Goal: Information Seeking & Learning: Learn about a topic

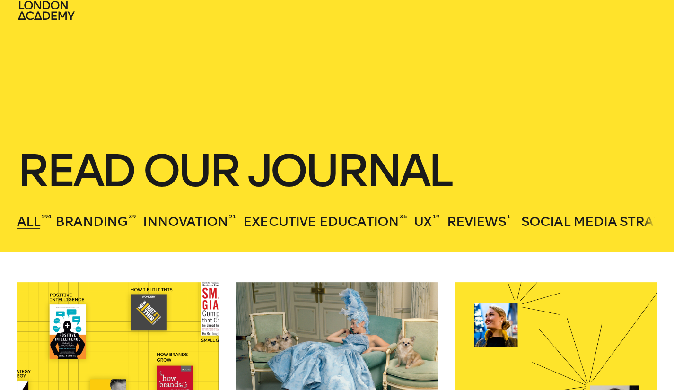
scroll to position [237, 0]
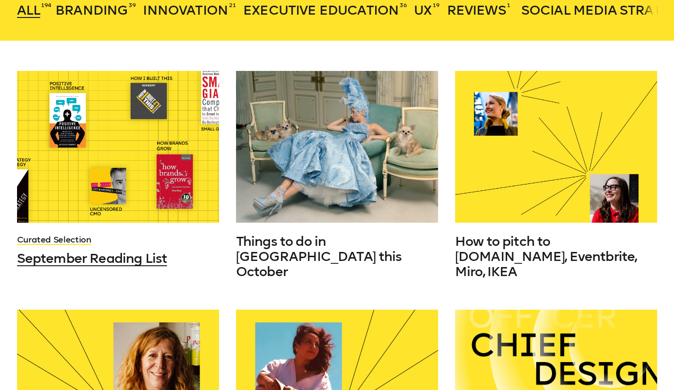
click at [94, 157] on div at bounding box center [118, 147] width 202 height 152
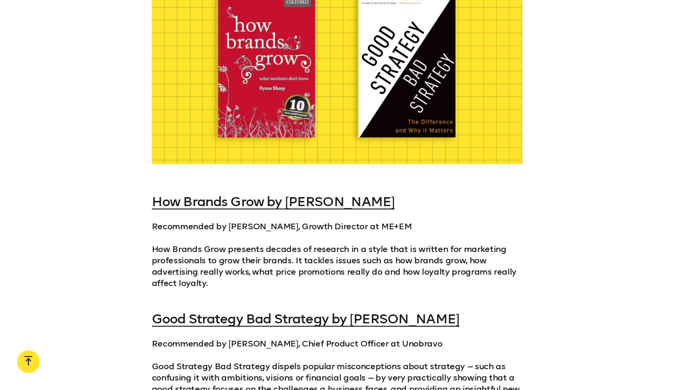
scroll to position [426, 0]
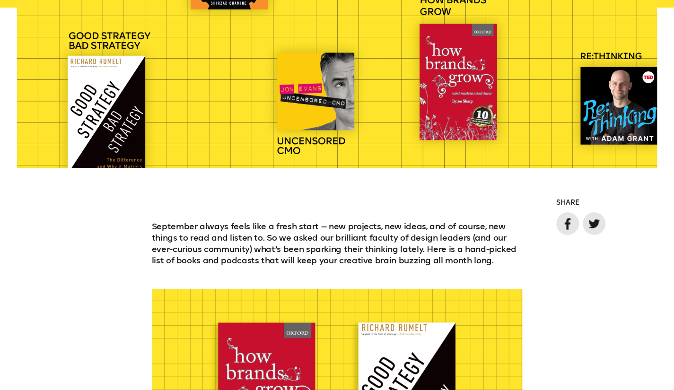
click at [101, 116] on div at bounding box center [337, 8] width 641 height 320
click at [96, 46] on div at bounding box center [337, 8] width 641 height 320
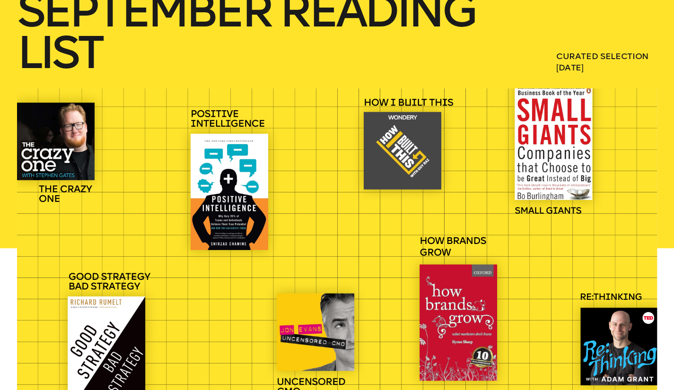
scroll to position [189, 0]
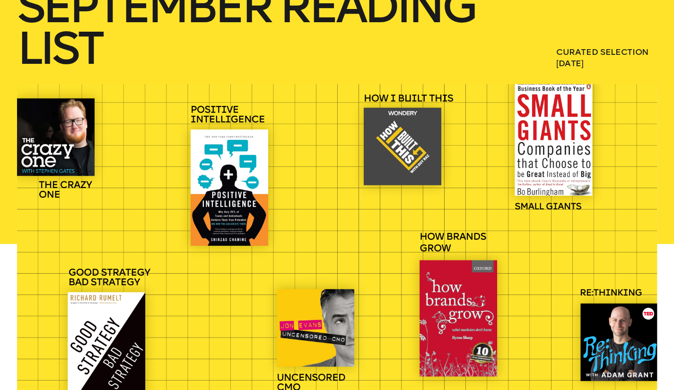
click at [559, 104] on div at bounding box center [337, 244] width 641 height 320
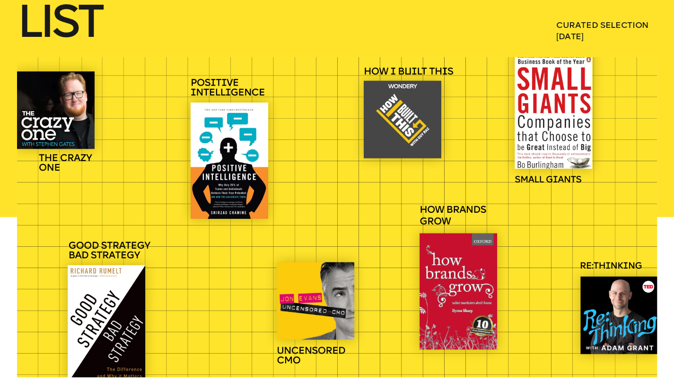
scroll to position [142, 0]
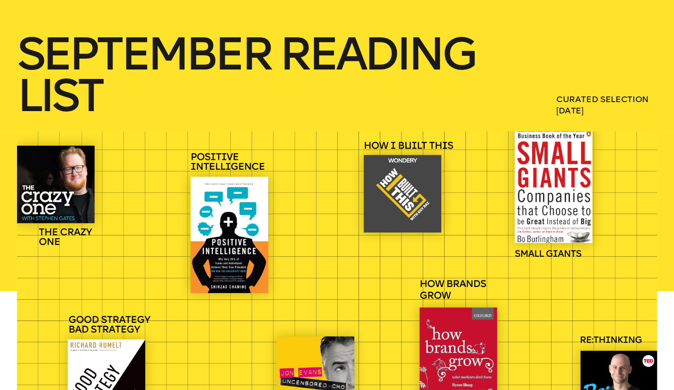
click at [555, 175] on div at bounding box center [337, 292] width 641 height 320
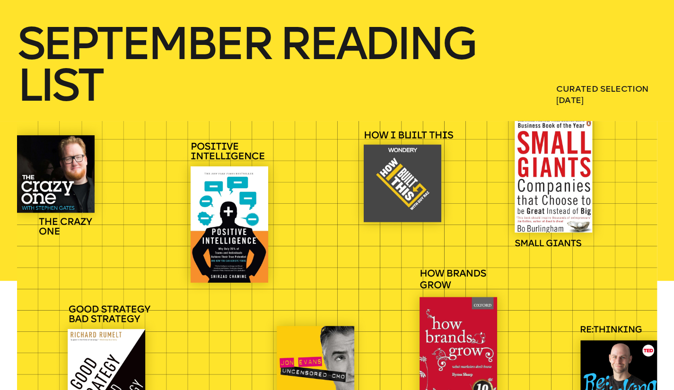
scroll to position [0, 0]
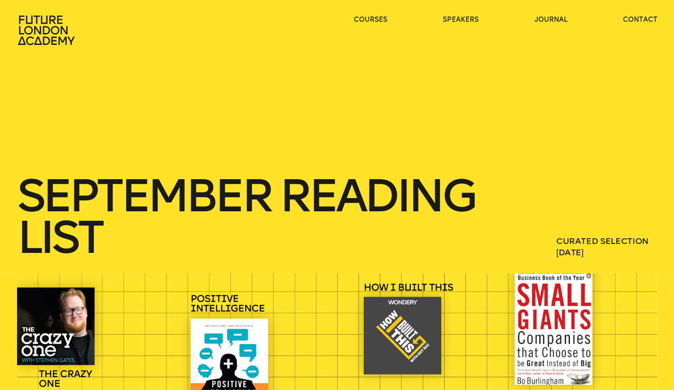
click at [29, 32] on icon at bounding box center [47, 30] width 61 height 30
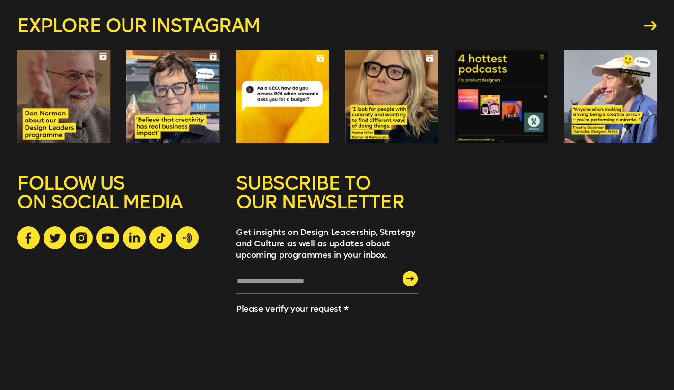
scroll to position [2599, 0]
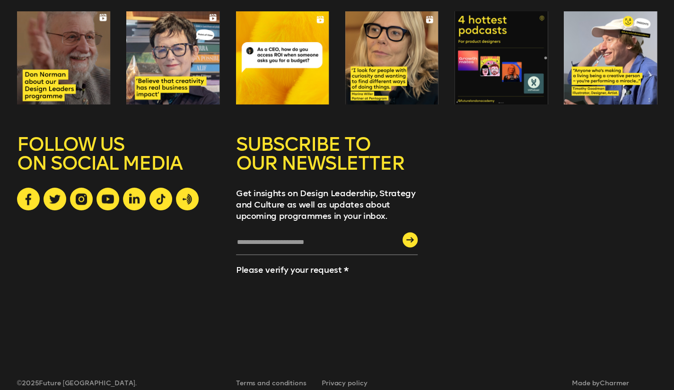
click at [335, 237] on input "text" at bounding box center [327, 246] width 182 height 18
type input "**********"
click at [410, 232] on div "submit" at bounding box center [410, 239] width 15 height 15
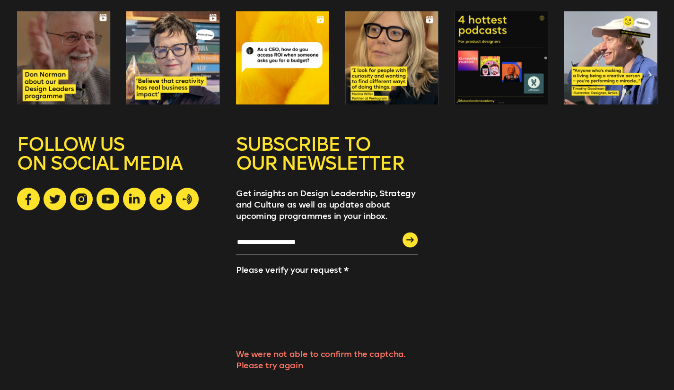
click at [409, 237] on icon "submit" at bounding box center [410, 240] width 8 height 6
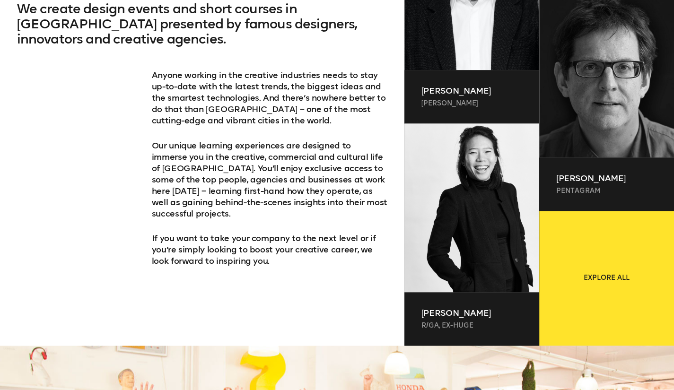
scroll to position [0, 0]
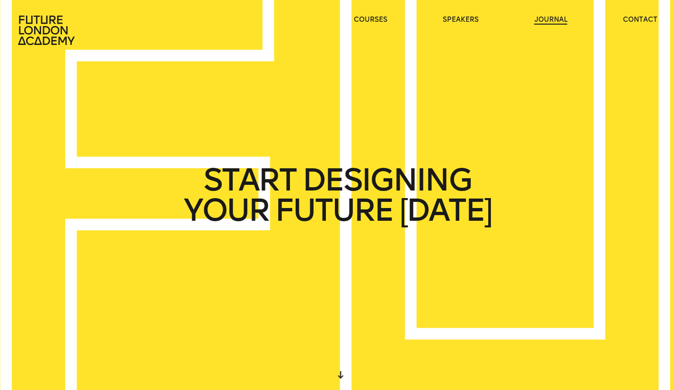
click at [546, 17] on link "journal" at bounding box center [550, 19] width 33 height 9
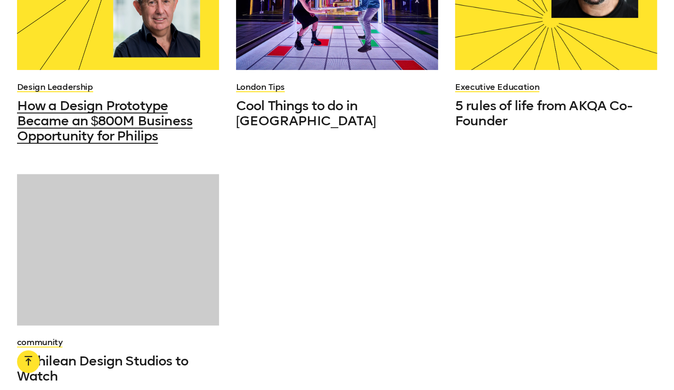
scroll to position [1136, 0]
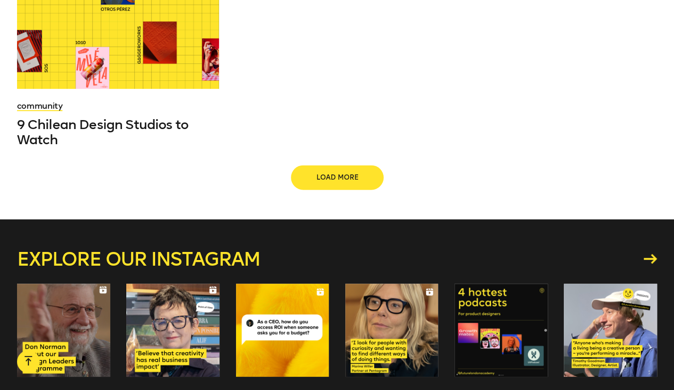
click at [339, 173] on span "Load more" at bounding box center [337, 177] width 61 height 9
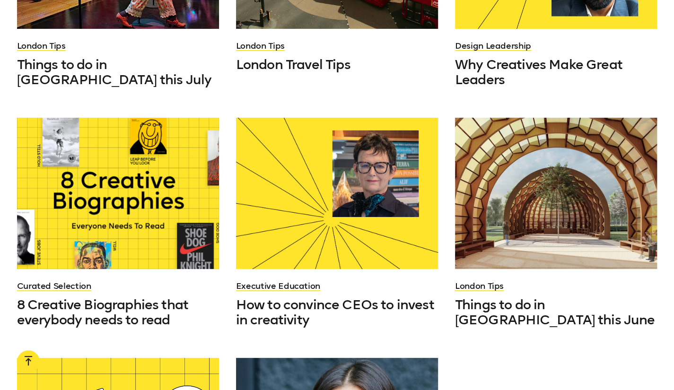
scroll to position [1656, 0]
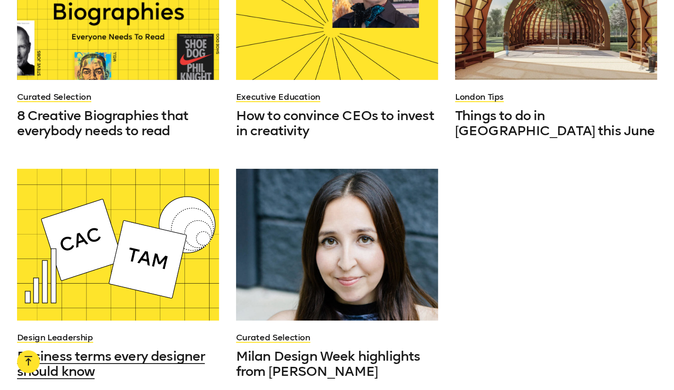
click at [98, 202] on div at bounding box center [118, 245] width 202 height 152
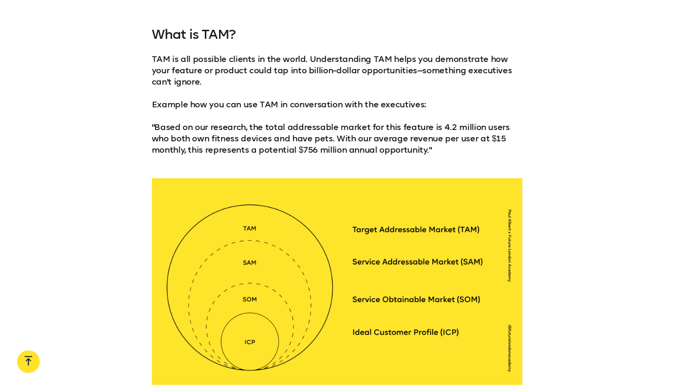
scroll to position [1278, 0]
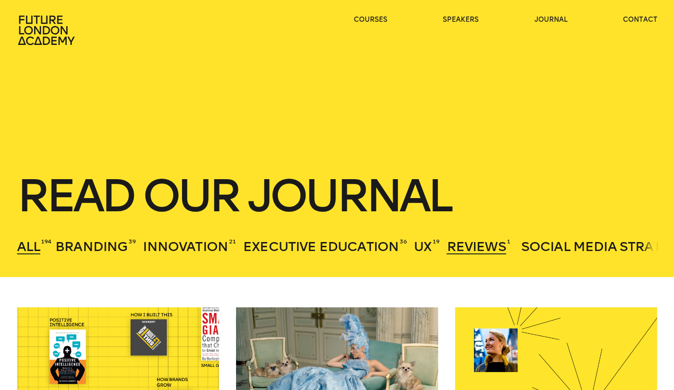
click at [494, 243] on span "Reviews" at bounding box center [476, 247] width 59 height 16
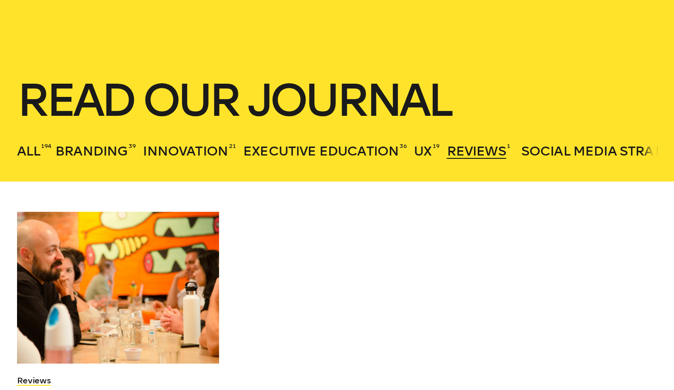
scroll to position [95, 0]
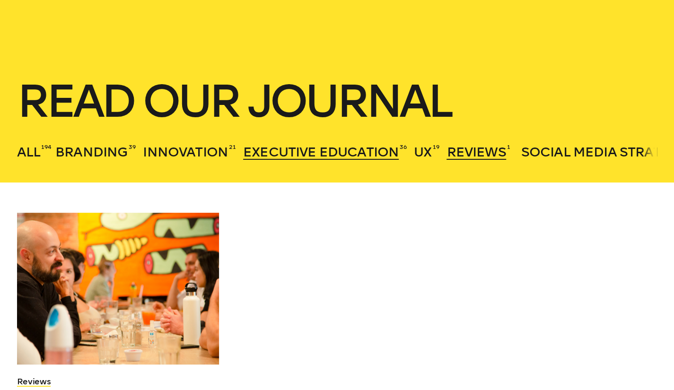
click at [374, 148] on span "Executive Education" at bounding box center [321, 152] width 156 height 16
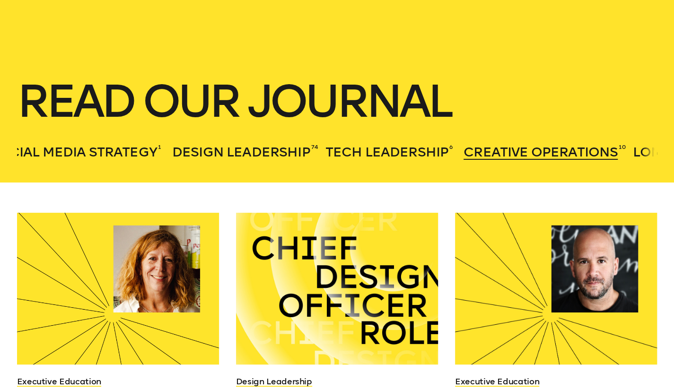
scroll to position [0, 627]
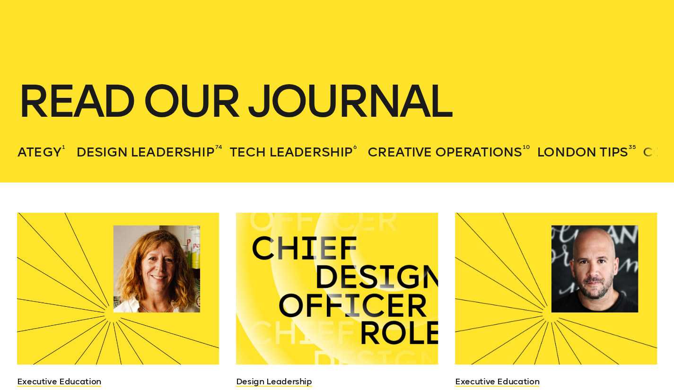
click at [416, 142] on ul "All 194 Branding 39 Innovation 21 Executive Education 36 UX 19 Reviews 1 Social…" at bounding box center [337, 150] width 641 height 20
click at [415, 150] on span "Creative Operations" at bounding box center [445, 152] width 154 height 16
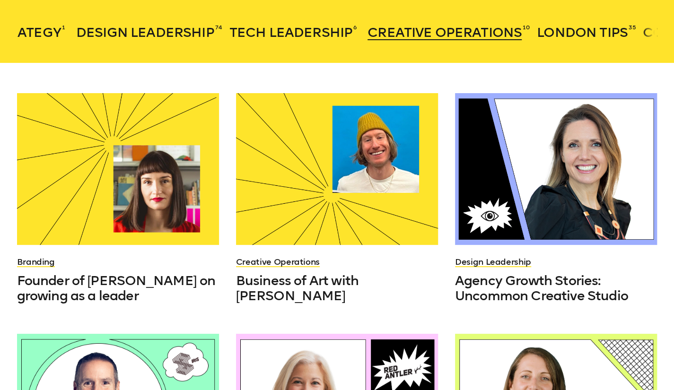
scroll to position [284, 0]
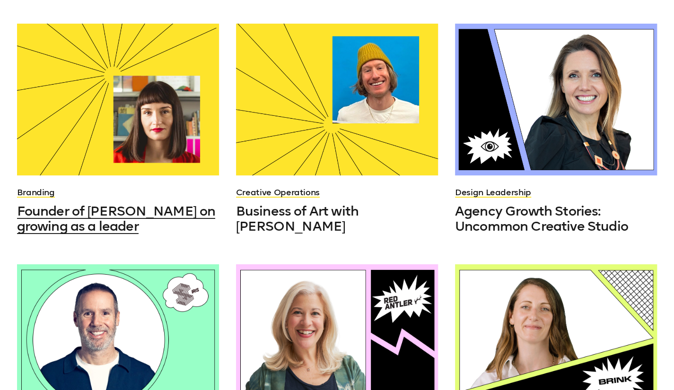
click at [69, 222] on span "Founder of Hey studio on growing as a leader" at bounding box center [116, 218] width 198 height 31
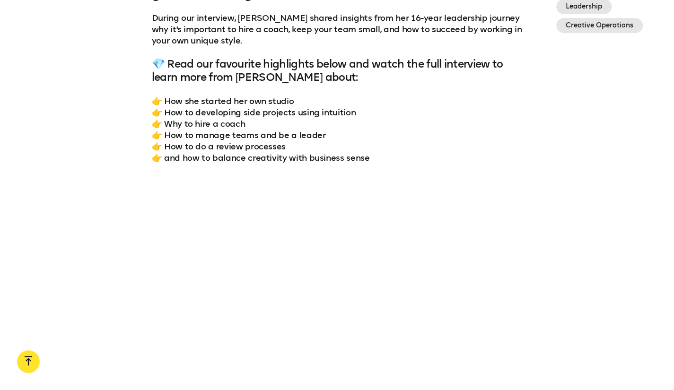
scroll to position [804, 0]
